Goal: Transaction & Acquisition: Purchase product/service

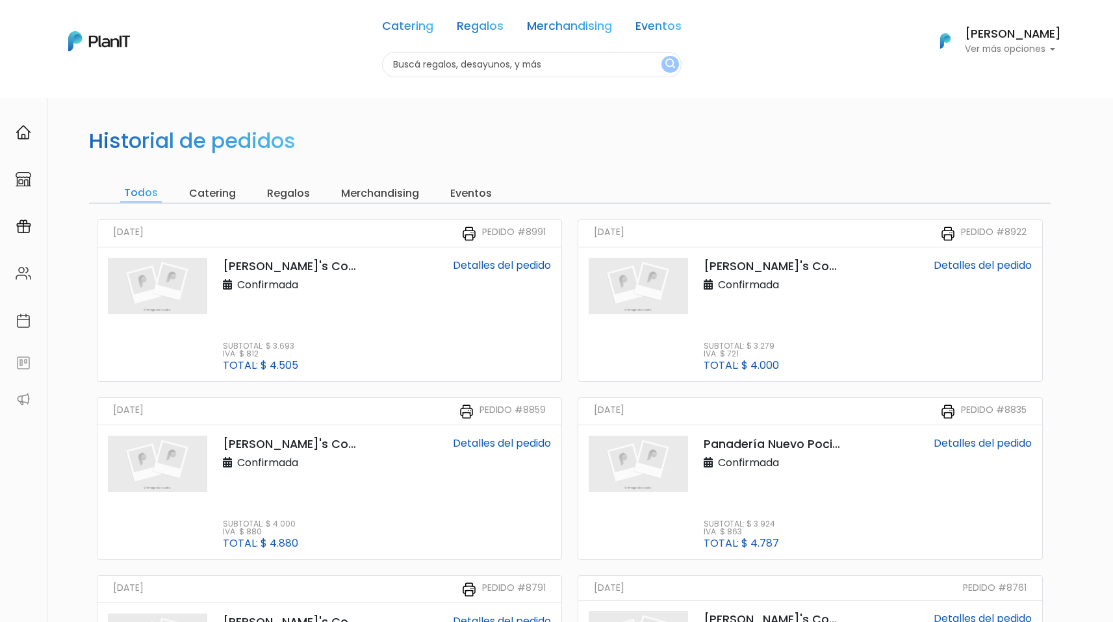
click at [545, 67] on input "text" at bounding box center [531, 64] width 299 height 25
type input "paletas factory"
click at [661, 56] on button "submit" at bounding box center [670, 64] width 18 height 17
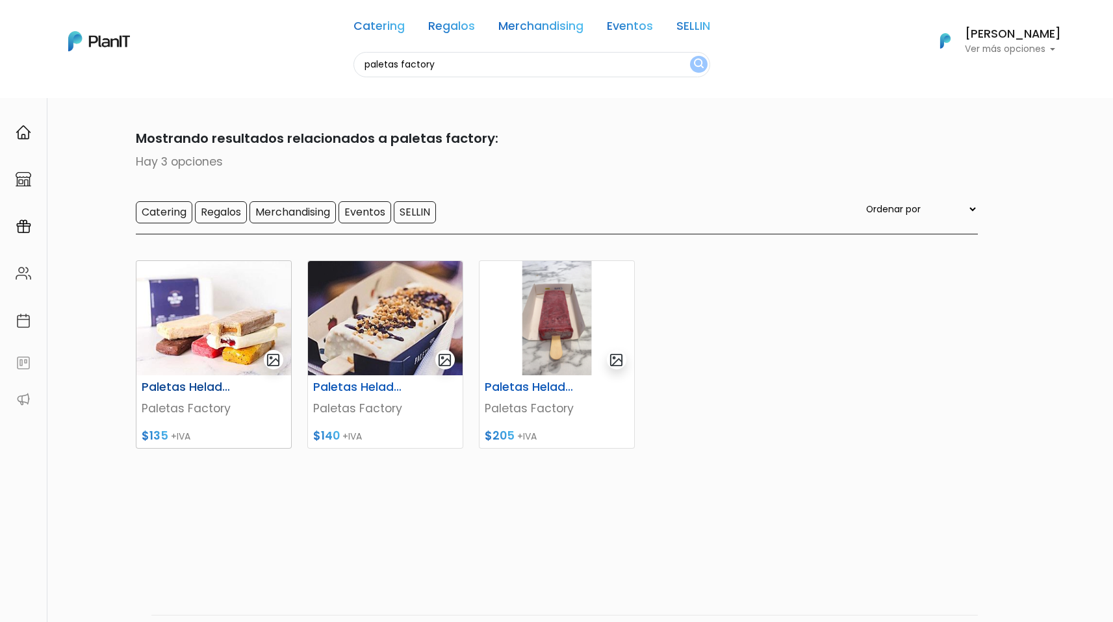
click at [190, 407] on p "Paletas Factory" at bounding box center [214, 408] width 144 height 17
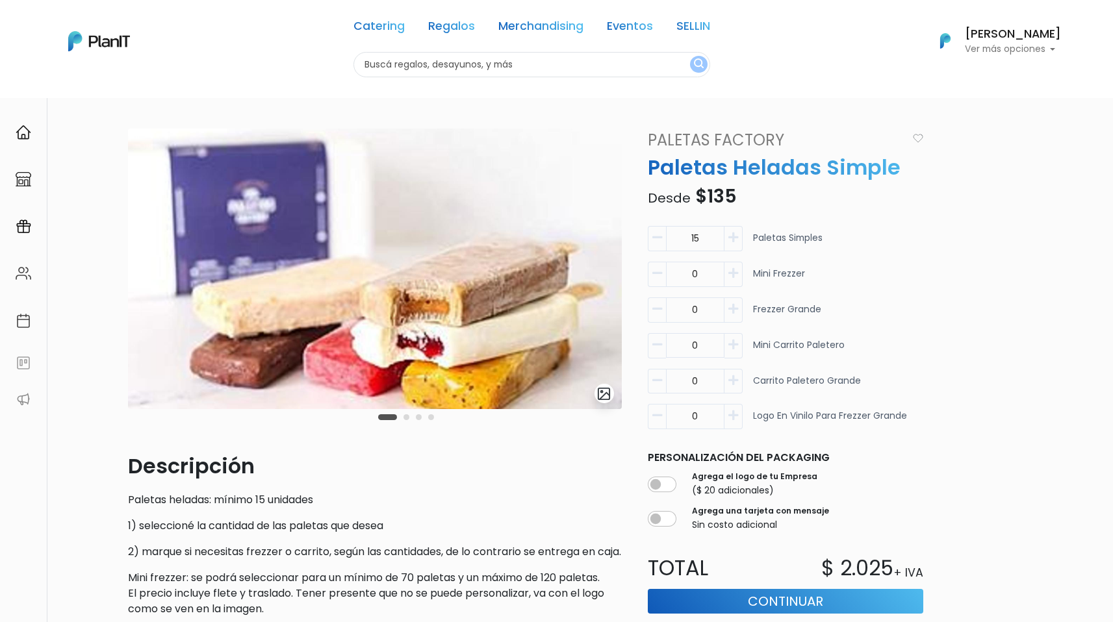
click at [733, 346] on icon "button" at bounding box center [733, 345] width 10 height 12
click at [659, 349] on icon "button" at bounding box center [657, 345] width 10 height 12
type input "0"
click at [734, 383] on icon "button" at bounding box center [733, 381] width 10 height 12
click at [658, 380] on icon "button" at bounding box center [657, 381] width 10 height 12
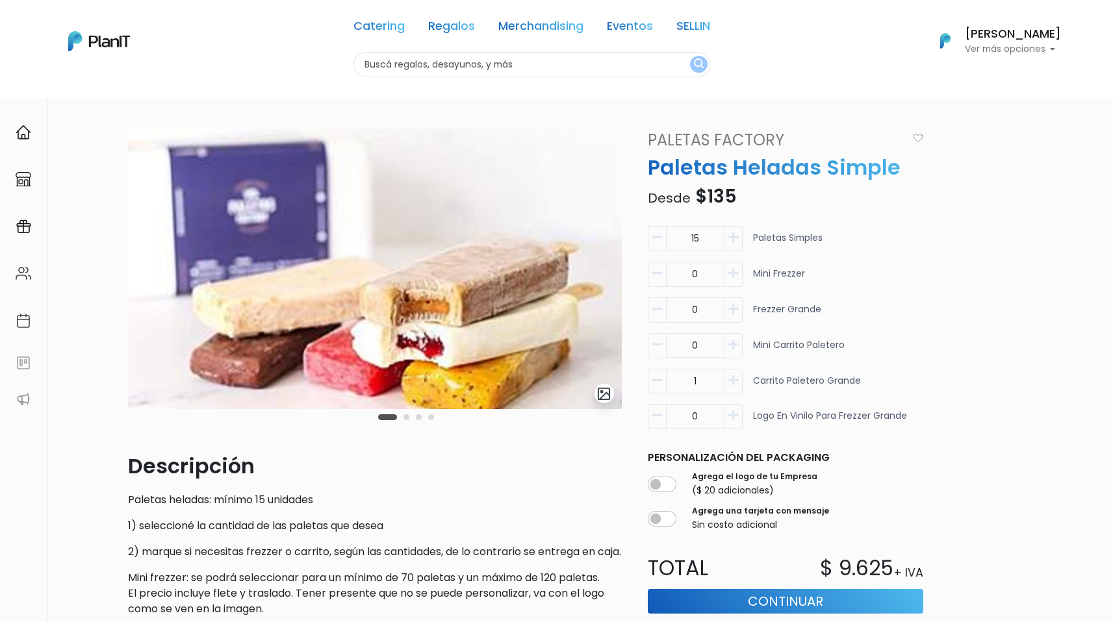
type input "0"
click at [655, 352] on button "button" at bounding box center [656, 345] width 18 height 25
click at [735, 353] on button "button" at bounding box center [733, 345] width 18 height 25
type input "1"
click at [606, 270] on img at bounding box center [374, 269] width 494 height 281
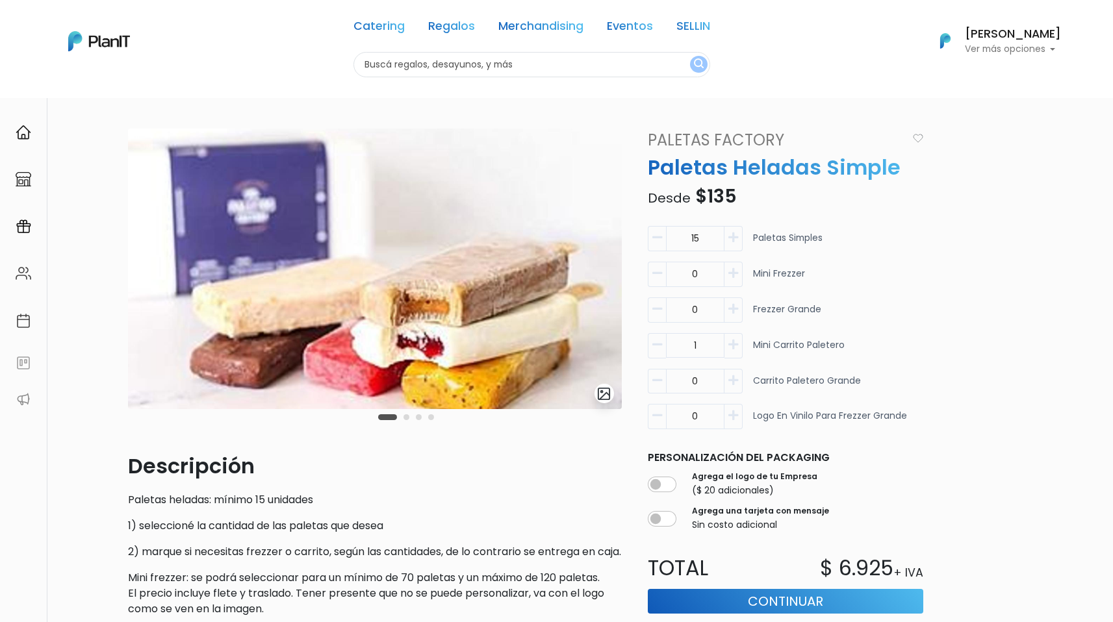
drag, startPoint x: 520, startPoint y: 269, endPoint x: 375, endPoint y: 258, distance: 145.2
click at [385, 258] on img at bounding box center [374, 269] width 494 height 281
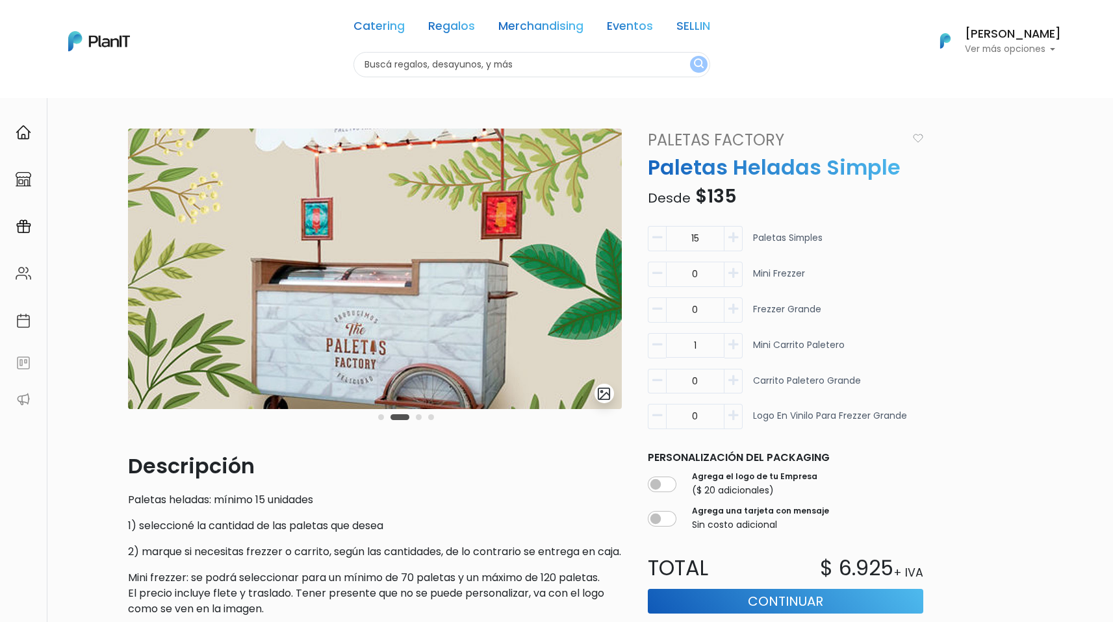
drag, startPoint x: 460, startPoint y: 275, endPoint x: 338, endPoint y: 269, distance: 121.6
click at [338, 269] on img at bounding box center [375, 269] width 494 height 281
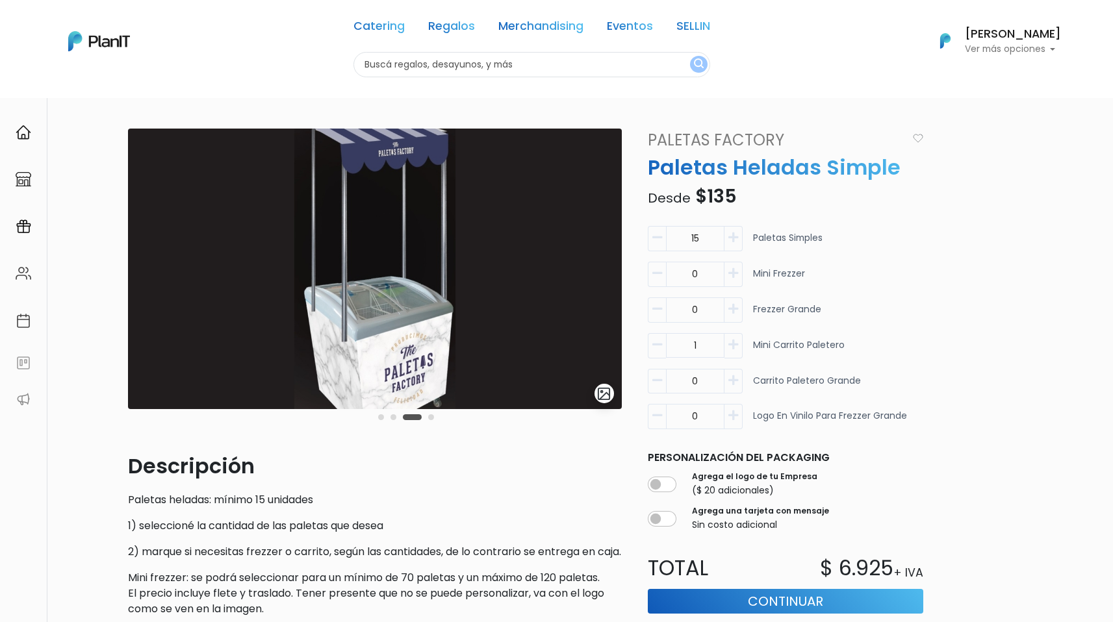
click at [498, 279] on img at bounding box center [375, 269] width 494 height 281
click at [738, 246] on button "button" at bounding box center [733, 238] width 18 height 25
click at [737, 245] on button "button" at bounding box center [733, 238] width 18 height 25
click at [736, 245] on button "button" at bounding box center [733, 238] width 18 height 25
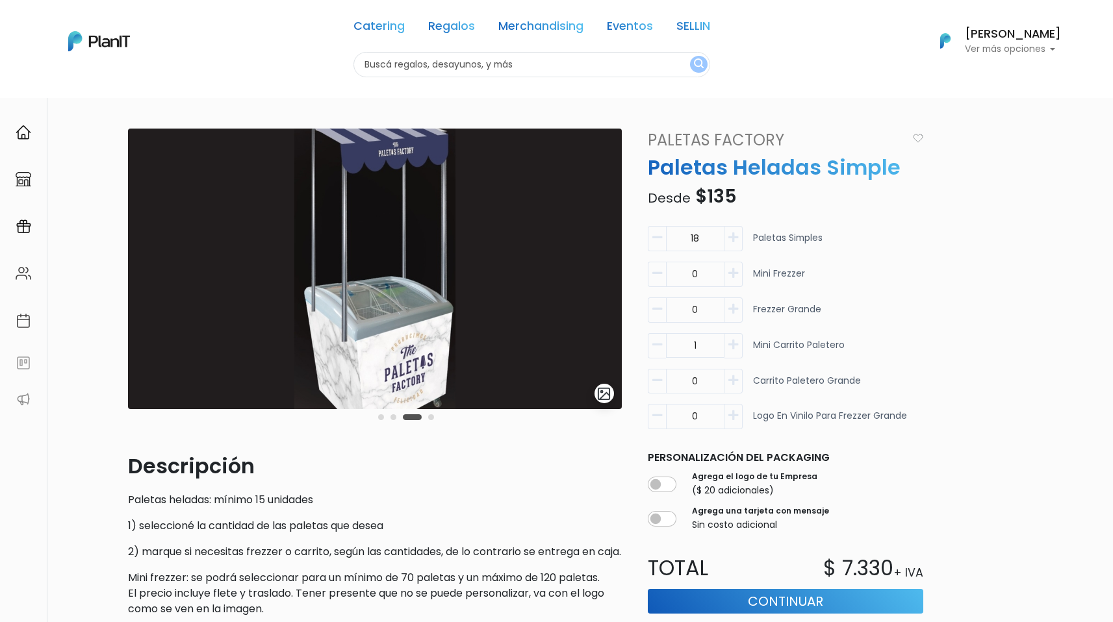
click at [736, 244] on button "button" at bounding box center [733, 238] width 18 height 25
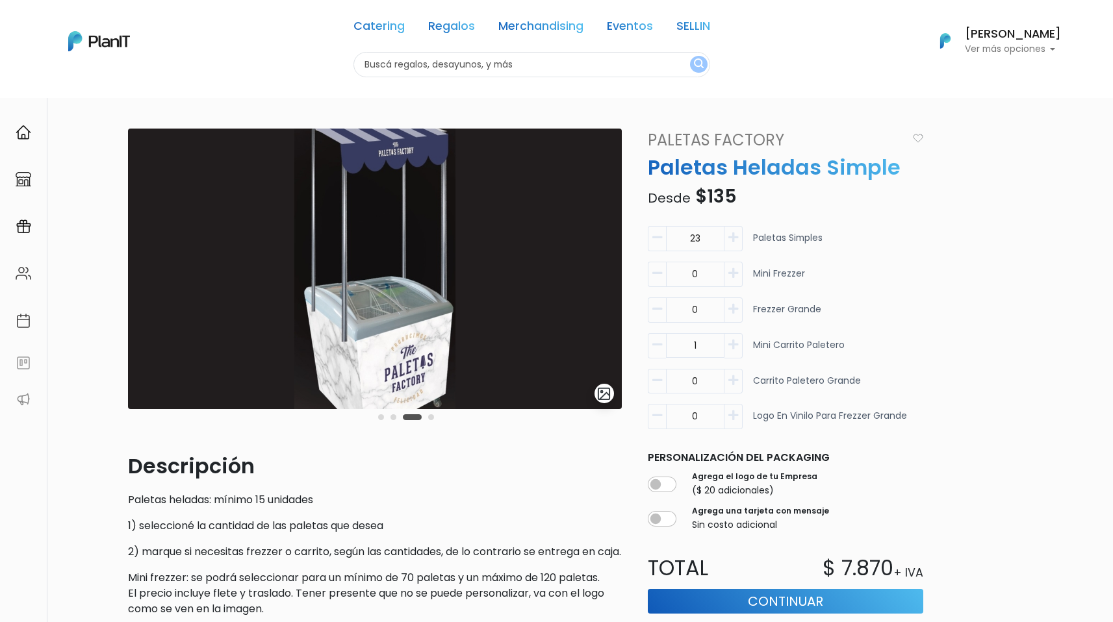
click at [736, 244] on button "button" at bounding box center [733, 238] width 18 height 25
click at [736, 243] on button "button" at bounding box center [733, 238] width 18 height 25
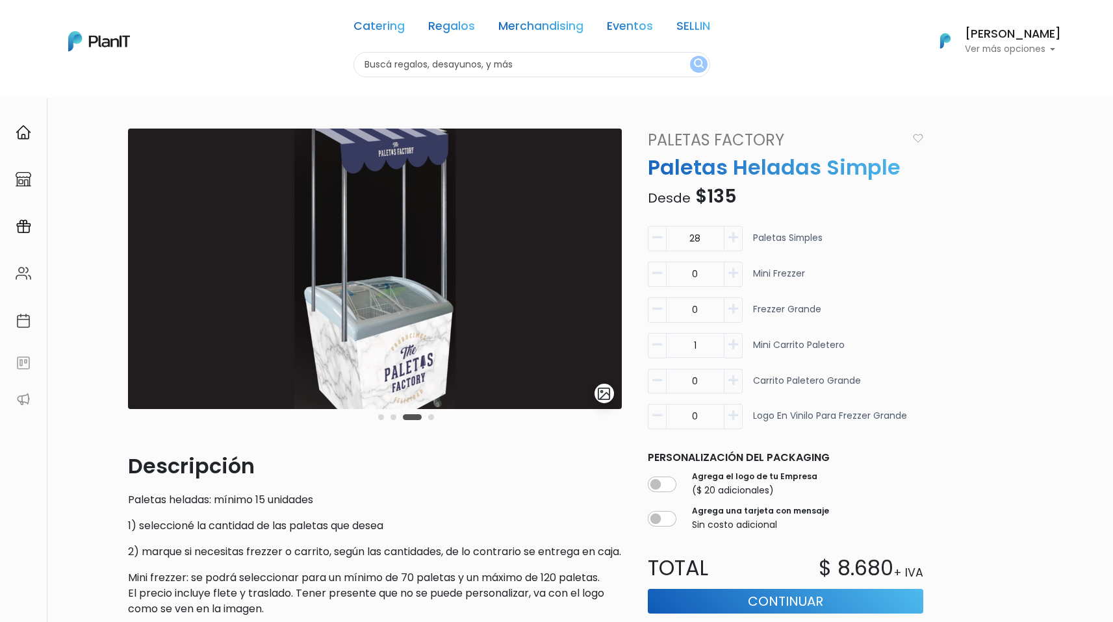
click at [736, 243] on button "button" at bounding box center [733, 238] width 18 height 25
drag, startPoint x: 704, startPoint y: 240, endPoint x: 671, endPoint y: 240, distance: 33.1
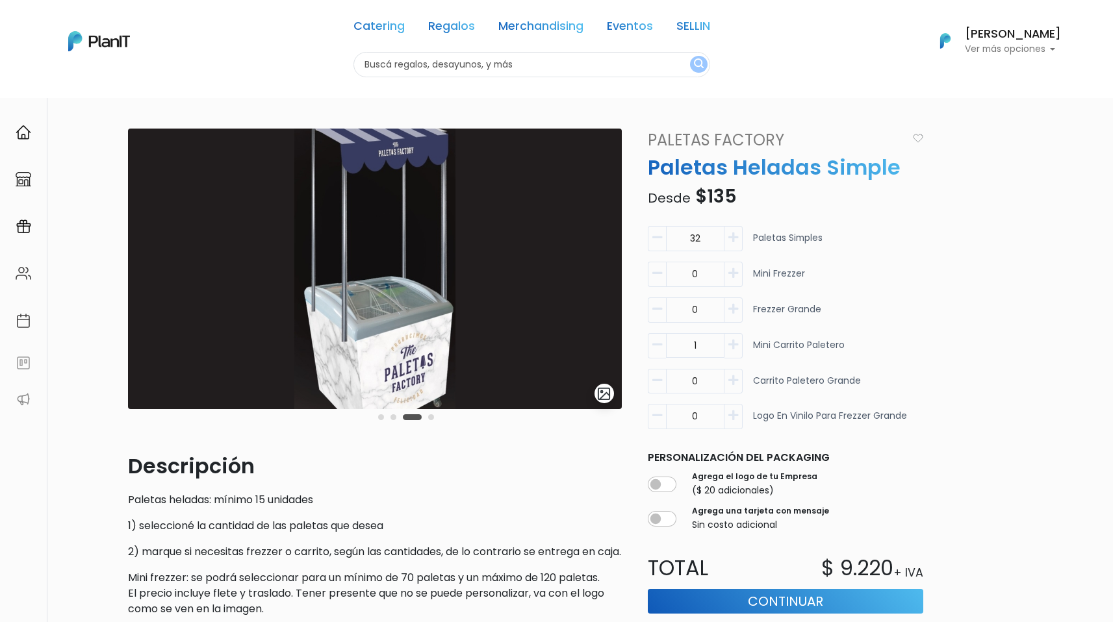
click at [671, 240] on input "32" at bounding box center [695, 238] width 58 height 25
type input "3"
type input "150"
